Goal: Task Accomplishment & Management: Manage account settings

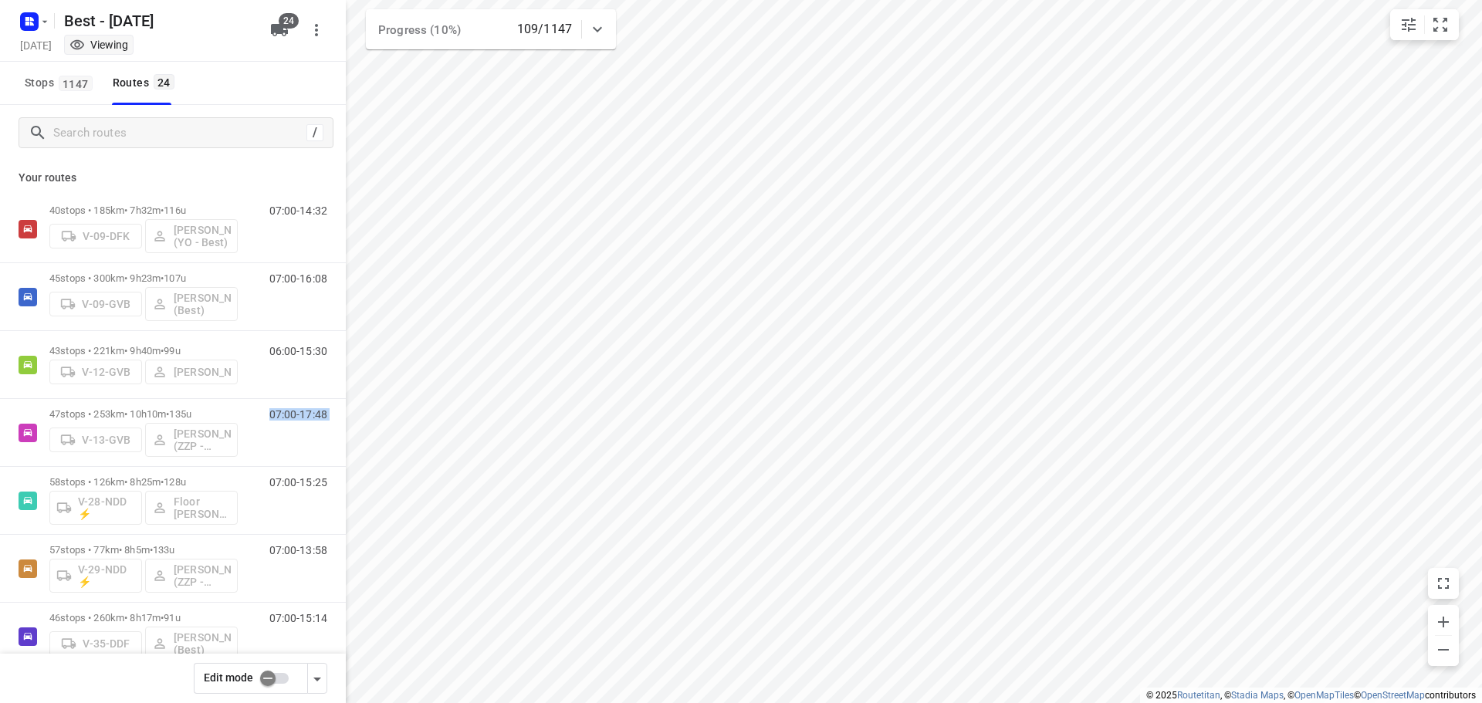
scroll to position [947, 0]
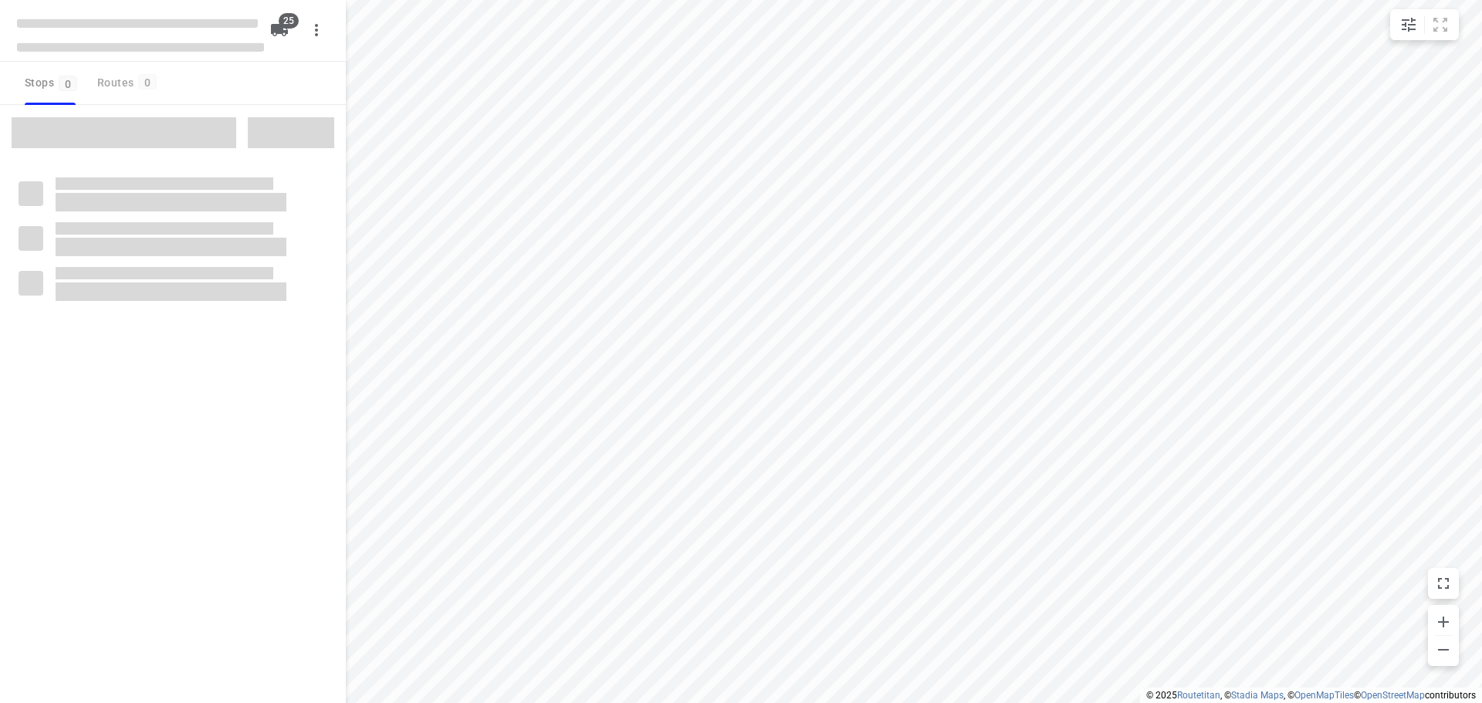
checkbox input "true"
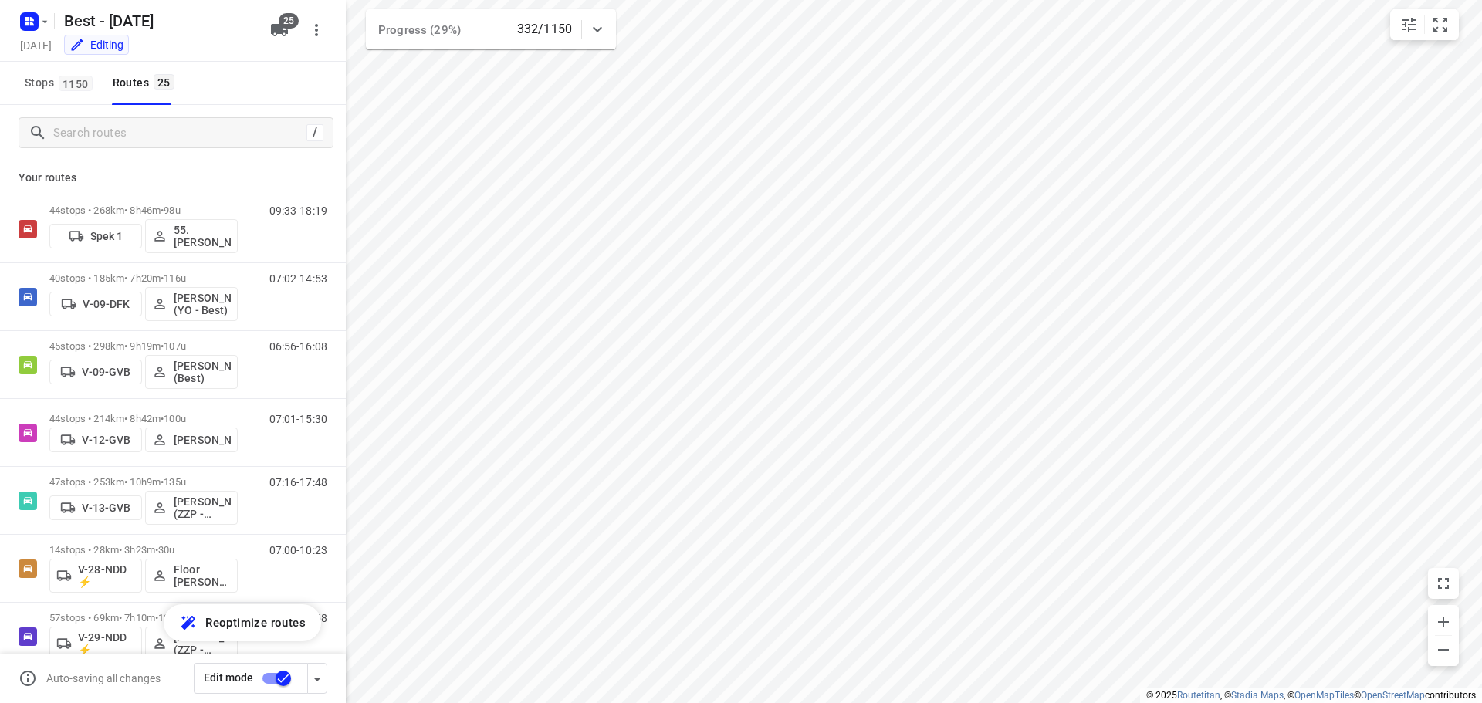
click at [317, 68] on div "Stops 1150 Routes 25" at bounding box center [173, 83] width 346 height 43
